Goal: Find contact information: Find contact information

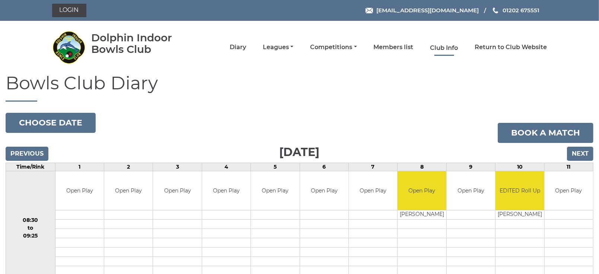
click at [449, 45] on link "Club Info" at bounding box center [444, 48] width 28 height 8
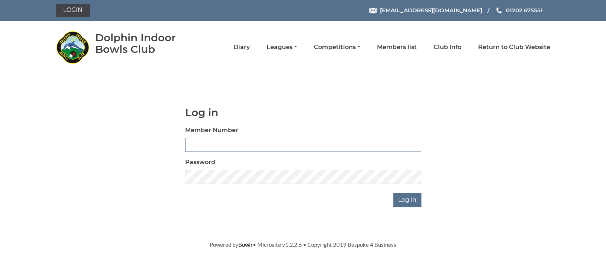
click at [217, 147] on input "Member Number" at bounding box center [303, 145] width 236 height 14
type input "1191"
click at [411, 200] on input "Log in" at bounding box center [408, 200] width 28 height 14
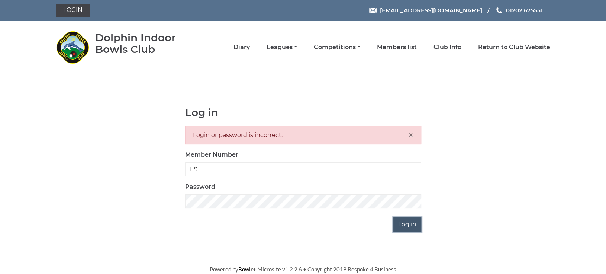
click at [406, 223] on input "Log in" at bounding box center [408, 224] width 28 height 14
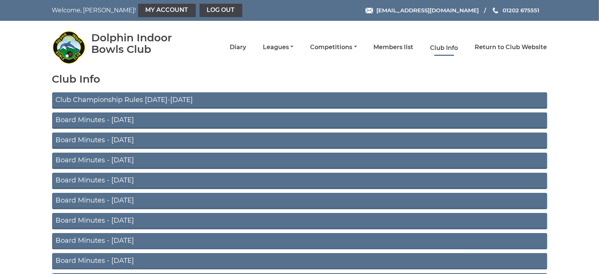
click at [449, 45] on link "Club Info" at bounding box center [444, 48] width 28 height 8
click at [421, 10] on span "[EMAIL_ADDRESS][DOMAIN_NAME]" at bounding box center [427, 10] width 102 height 7
click at [429, 12] on span "[EMAIL_ADDRESS][DOMAIN_NAME]" at bounding box center [427, 10] width 102 height 7
